Goal: Navigation & Orientation: Find specific page/section

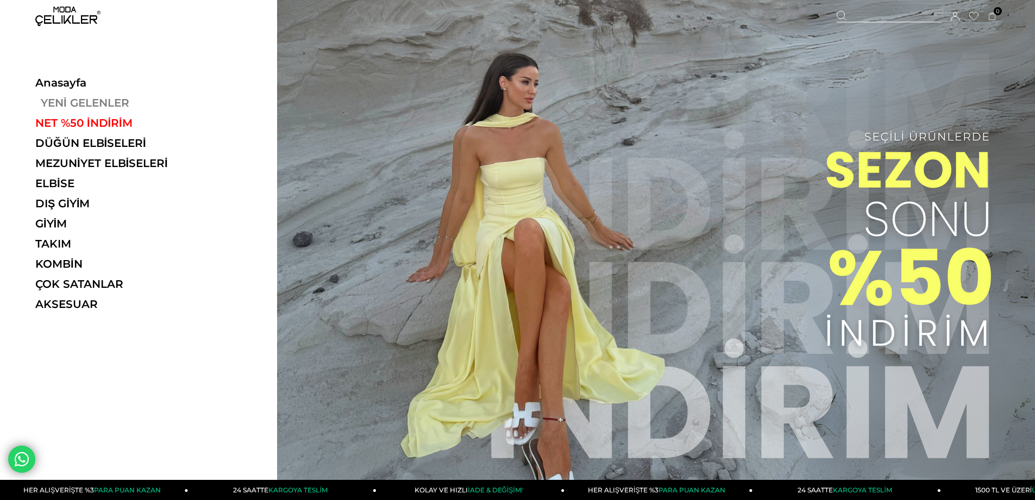
click at [101, 101] on link "YENİ GELENLER" at bounding box center [109, 102] width 149 height 13
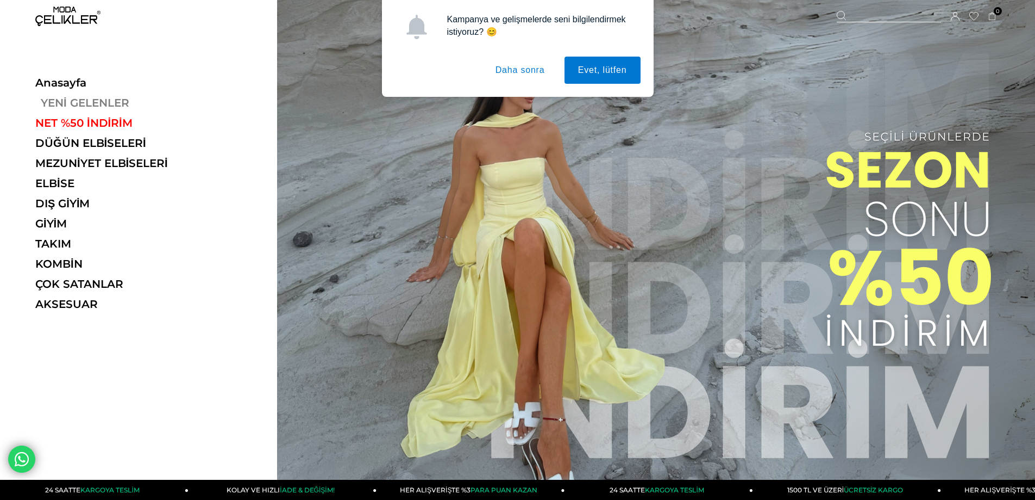
click at [93, 101] on link "YENİ GELENLER" at bounding box center [109, 102] width 149 height 13
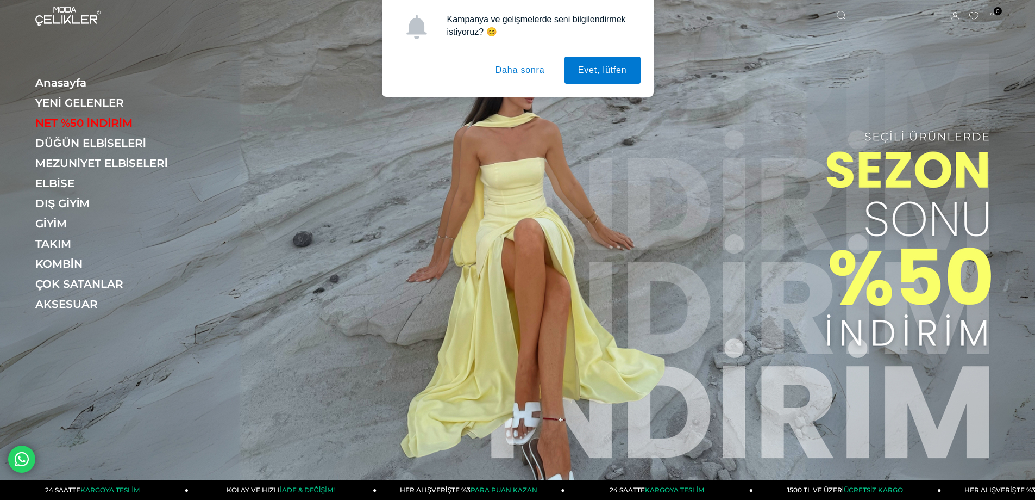
click at [520, 77] on button "Daha sonra" at bounding box center [520, 70] width 77 height 27
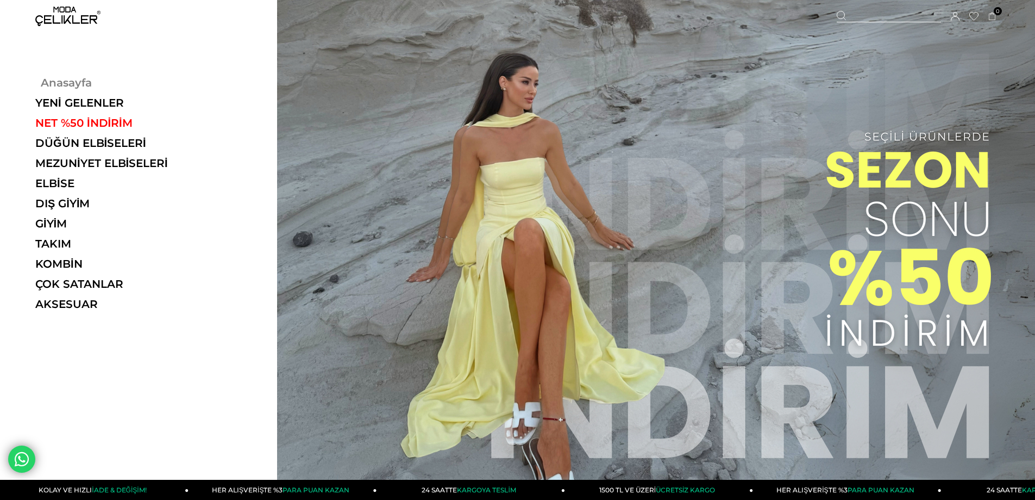
click at [67, 78] on link "Anasayfa" at bounding box center [109, 82] width 149 height 13
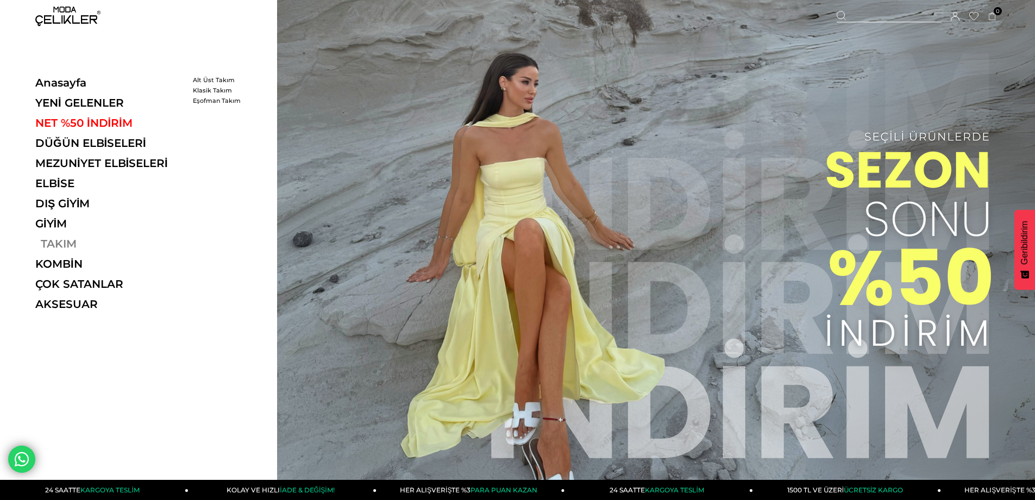
click at [47, 242] on link "TAKIM" at bounding box center [109, 243] width 149 height 13
click at [51, 242] on link "TAKIM" at bounding box center [109, 243] width 149 height 13
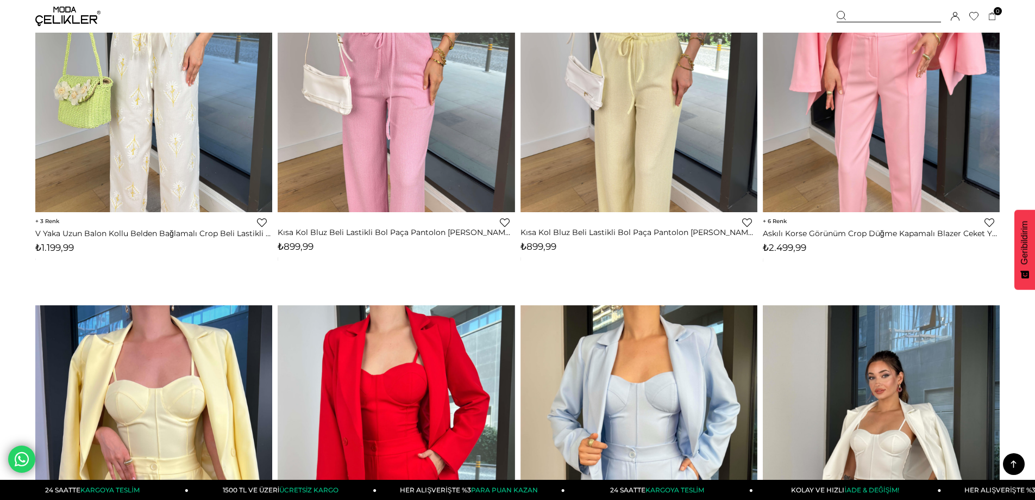
scroll to position [2663, 0]
